Goal: Information Seeking & Learning: Learn about a topic

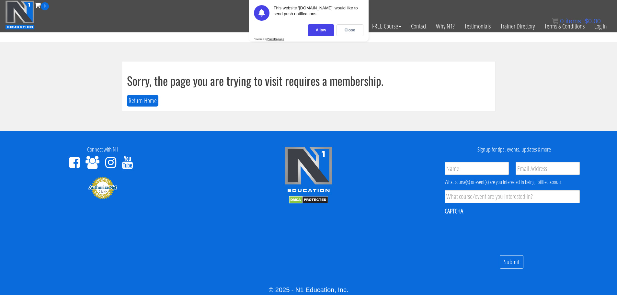
click at [78, 36] on div "Certs Course List Events FREE Course Course Preview – Biomechanics Course Previ…" at bounding box center [308, 26] width 607 height 32
click at [602, 24] on link "Log In" at bounding box center [601, 26] width 22 height 32
click at [354, 30] on div "Close" at bounding box center [350, 30] width 27 height 12
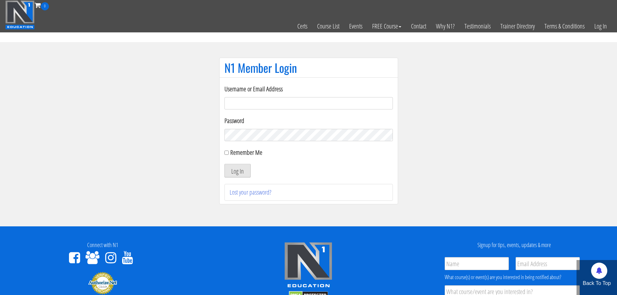
type input "[EMAIL_ADDRESS][DOMAIN_NAME]"
click at [239, 176] on button "Log In" at bounding box center [238, 171] width 26 height 14
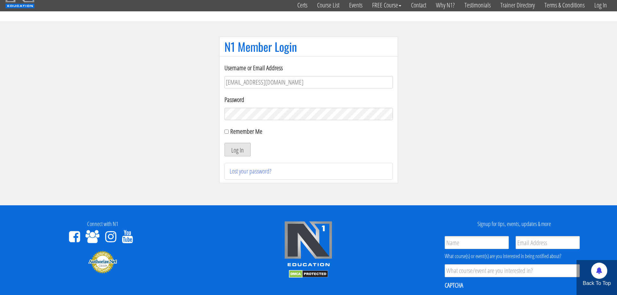
scroll to position [32, 0]
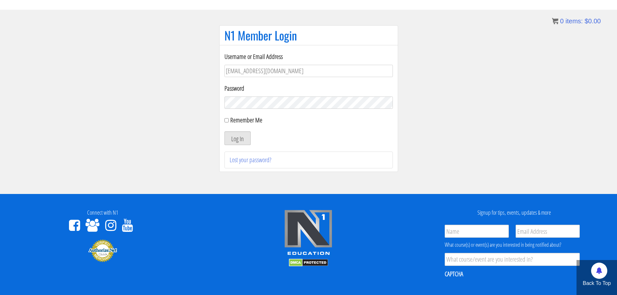
click at [237, 140] on button "Log In" at bounding box center [238, 139] width 26 height 14
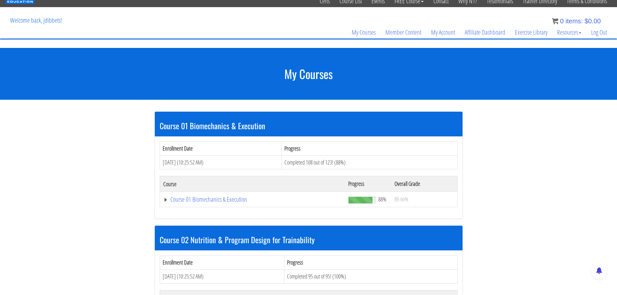
scroll to position [22, 0]
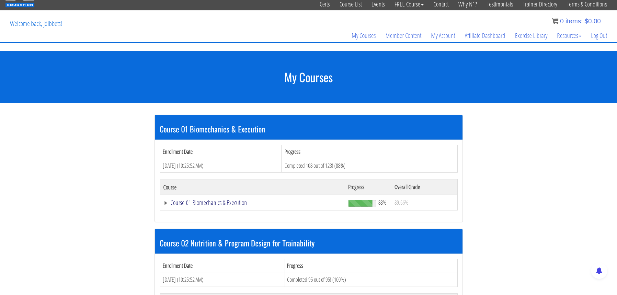
click at [225, 201] on link "Course 01 Biomechanics & Execution" at bounding box center [252, 203] width 179 height 6
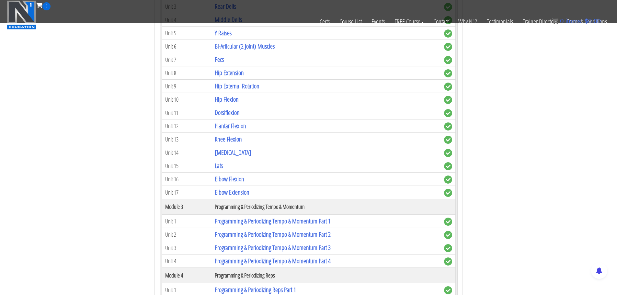
scroll to position [379, 0]
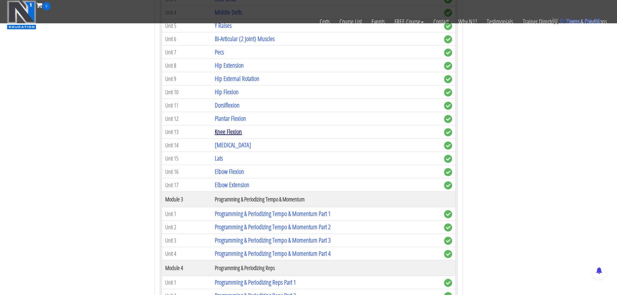
click at [224, 129] on link "Knee Flexion" at bounding box center [228, 131] width 27 height 9
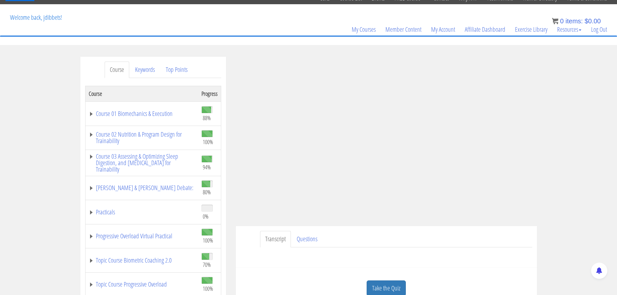
scroll to position [65, 0]
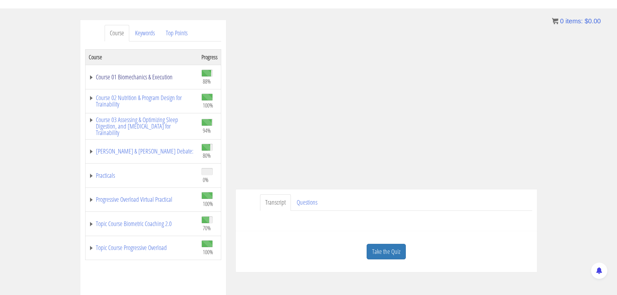
click at [123, 74] on link "Course 01 Biomechanics & Execution" at bounding box center [142, 77] width 106 height 6
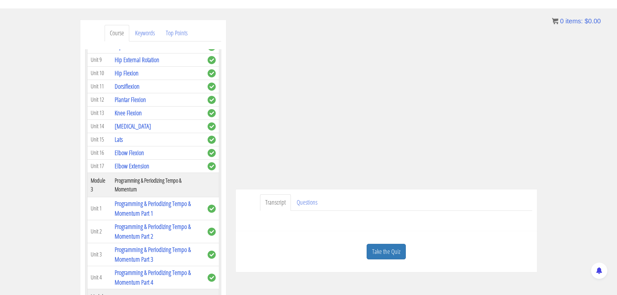
scroll to position [324, 0]
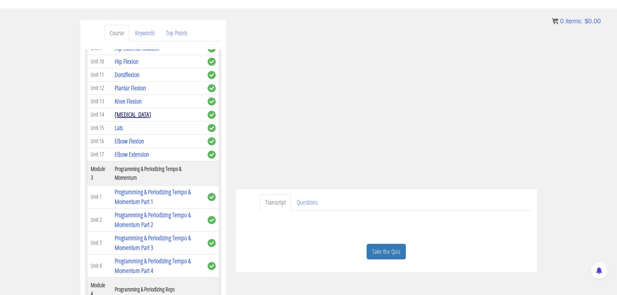
click at [129, 115] on link "[MEDICAL_DATA]" at bounding box center [133, 114] width 36 height 9
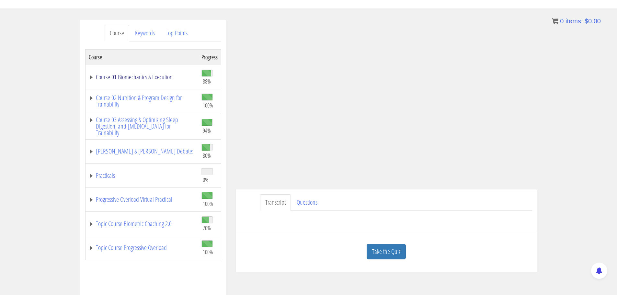
click at [128, 75] on link "Course 01 Biomechanics & Execution" at bounding box center [142, 77] width 106 height 6
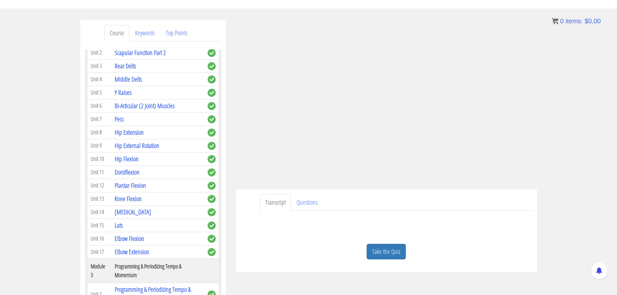
scroll to position [324, 0]
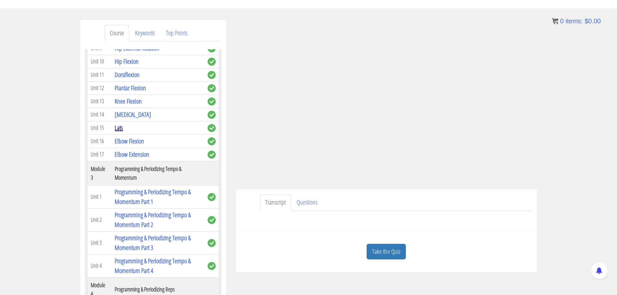
click at [118, 128] on link "Lats" at bounding box center [119, 127] width 8 height 9
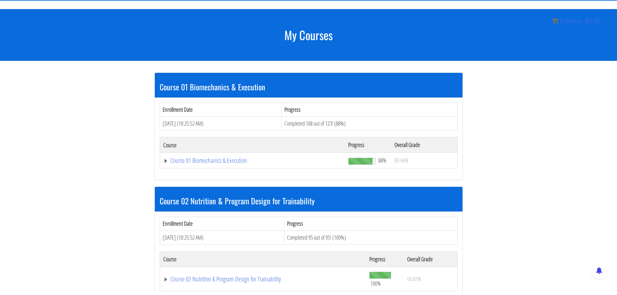
scroll to position [65, 0]
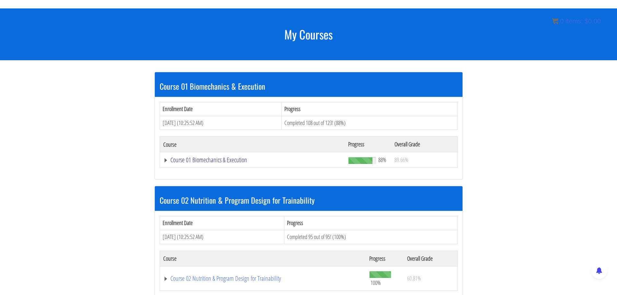
click at [194, 158] on link "Course 01 Biomechanics & Execution" at bounding box center [252, 160] width 179 height 6
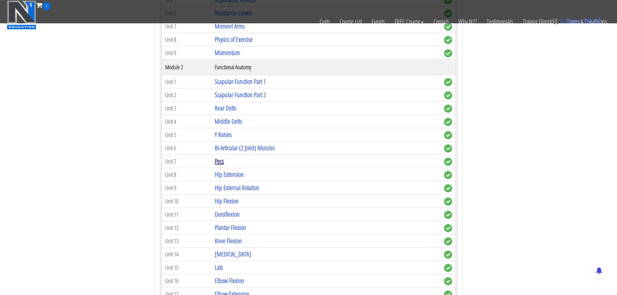
scroll to position [389, 0]
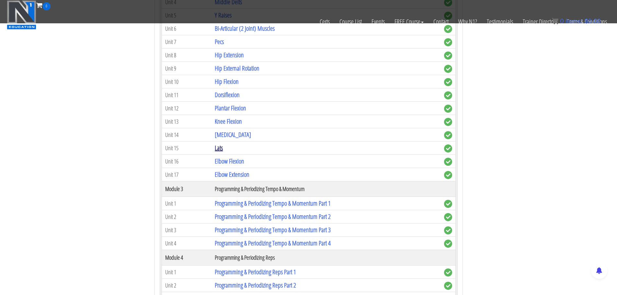
click at [219, 148] on link "Lats" at bounding box center [219, 148] width 8 height 9
